Goal: Transaction & Acquisition: Purchase product/service

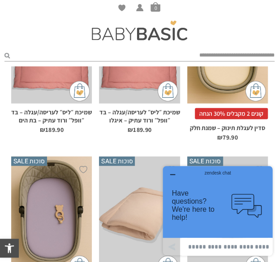
scroll to position [538, 0]
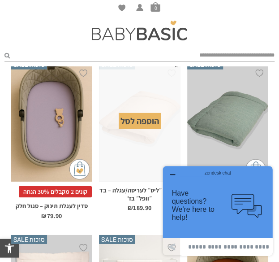
click at [174, 175] on div "zendesk chat" at bounding box center [218, 171] width 88 height 9
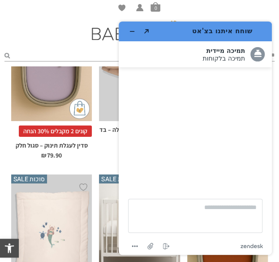
scroll to position [672, 0]
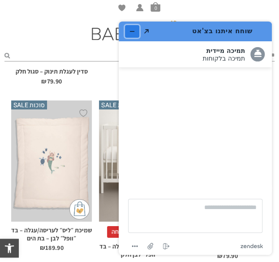
click at [136, 33] on button "מזער את היישומון" at bounding box center [132, 31] width 14 height 13
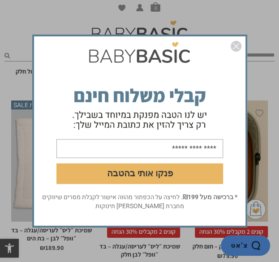
click at [234, 46] on img "סגור" at bounding box center [236, 46] width 11 height 11
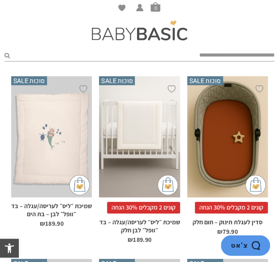
scroll to position [717, 0]
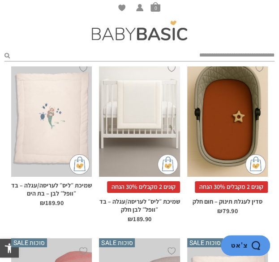
click at [142, 113] on div "x הוספה לסל" at bounding box center [139, 116] width 81 height 121
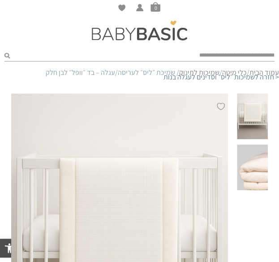
click at [251, 161] on span at bounding box center [252, 167] width 31 height 46
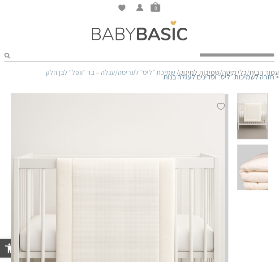
click at [250, 148] on span at bounding box center [252, 167] width 31 height 46
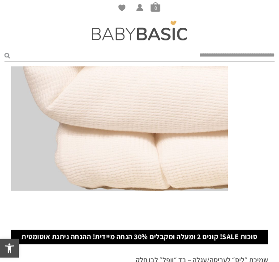
scroll to position [151, 0]
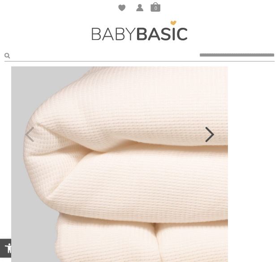
click at [211, 134] on icon "Next" at bounding box center [209, 134] width 9 height 16
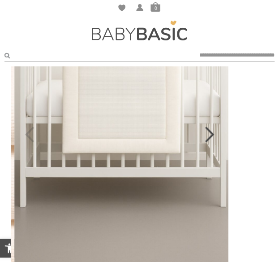
click at [211, 134] on icon "Next" at bounding box center [209, 134] width 9 height 16
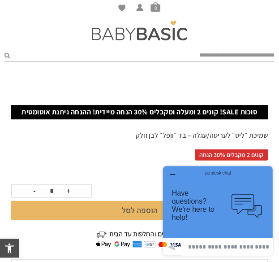
scroll to position [419, 0]
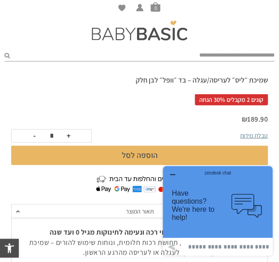
click at [170, 174] on icon "button" at bounding box center [172, 174] width 7 height 7
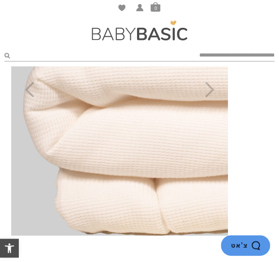
scroll to position [16, 0]
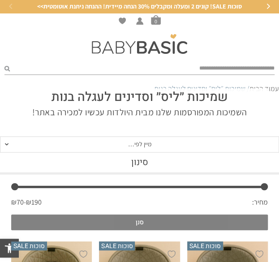
click at [186, 219] on button "סנן" at bounding box center [139, 222] width 257 height 16
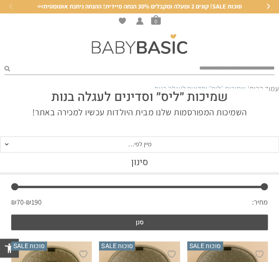
click at [134, 159] on h3 "סינון" at bounding box center [139, 162] width 279 height 11
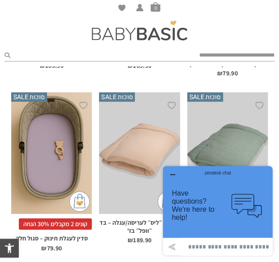
click at [172, 175] on icon "button" at bounding box center [172, 174] width 7 height 7
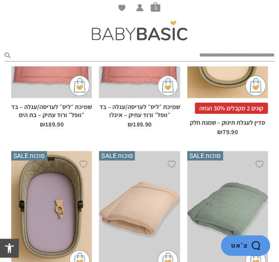
scroll to position [371, 0]
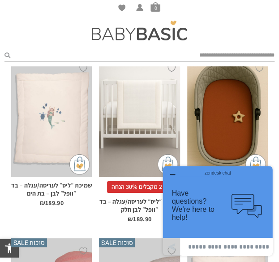
click at [171, 176] on icon "button" at bounding box center [172, 174] width 7 height 7
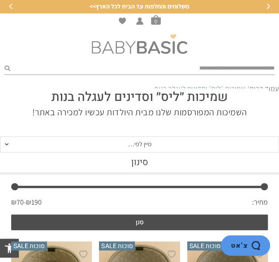
click at [154, 53] on img at bounding box center [139, 44] width 95 height 20
